Goal: Task Accomplishment & Management: Manage account settings

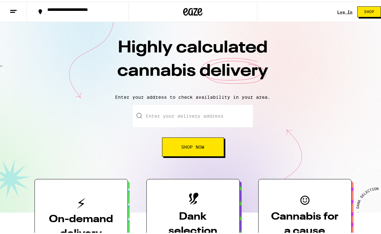
click at [339, 9] on link "Log In" at bounding box center [344, 10] width 15 height 4
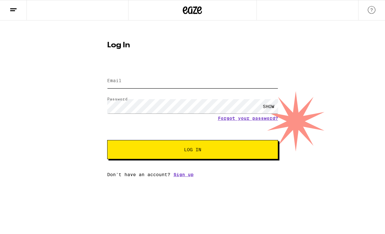
click at [193, 82] on input "Email" at bounding box center [192, 81] width 171 height 14
click at [153, 149] on span "Log In" at bounding box center [192, 149] width 119 height 4
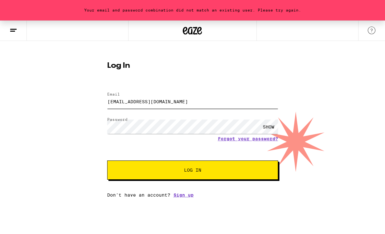
drag, startPoint x: 176, startPoint y: 101, endPoint x: 95, endPoint y: 97, distance: 80.5
click at [94, 100] on div "Your email and password combination did not match an existing user. Please try …" at bounding box center [192, 108] width 385 height 177
click at [107, 160] on button "Log In" at bounding box center [192, 169] width 171 height 19
click at [191, 97] on input "[EMAIL_ADDRESS][DOMAIN_NAME]" at bounding box center [192, 101] width 171 height 14
drag, startPoint x: 189, startPoint y: 100, endPoint x: 102, endPoint y: 97, distance: 86.6
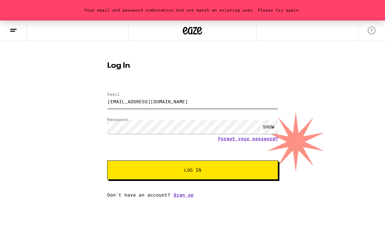
click at [102, 98] on div "Log In Email Email [EMAIL_ADDRESS][DOMAIN_NAME] Password Password SHOW Forgot y…" at bounding box center [193, 127] width 184 height 140
click at [107, 160] on button "Log In" at bounding box center [192, 169] width 171 height 19
click at [104, 155] on div "Log In Email Email [EMAIL_ADDRESS][DOMAIN_NAME] Password Password SHOW Forgot y…" at bounding box center [193, 127] width 184 height 140
click at [273, 125] on div "SHOW" at bounding box center [268, 126] width 19 height 14
drag, startPoint x: 176, startPoint y: 101, endPoint x: 100, endPoint y: 91, distance: 76.5
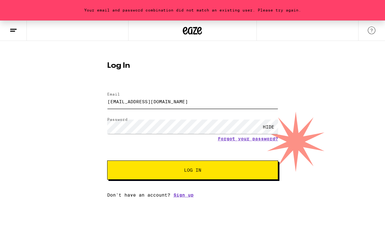
click at [100, 91] on div "Your email and password combination did not match an existing user. Please try …" at bounding box center [192, 108] width 385 height 177
type input "[EMAIL_ADDRESS][DOMAIN_NAME]"
click at [140, 165] on button "Log In" at bounding box center [192, 169] width 171 height 19
